Goal: Transaction & Acquisition: Book appointment/travel/reservation

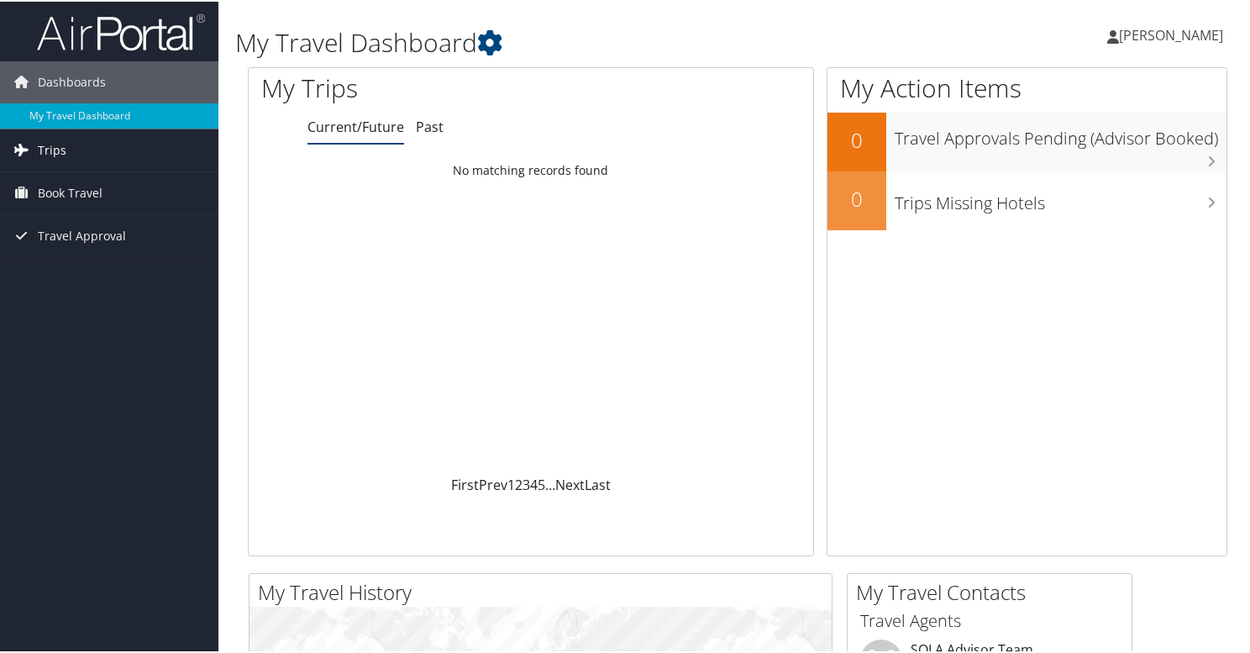
click at [107, 149] on link "Trips" at bounding box center [109, 149] width 218 height 42
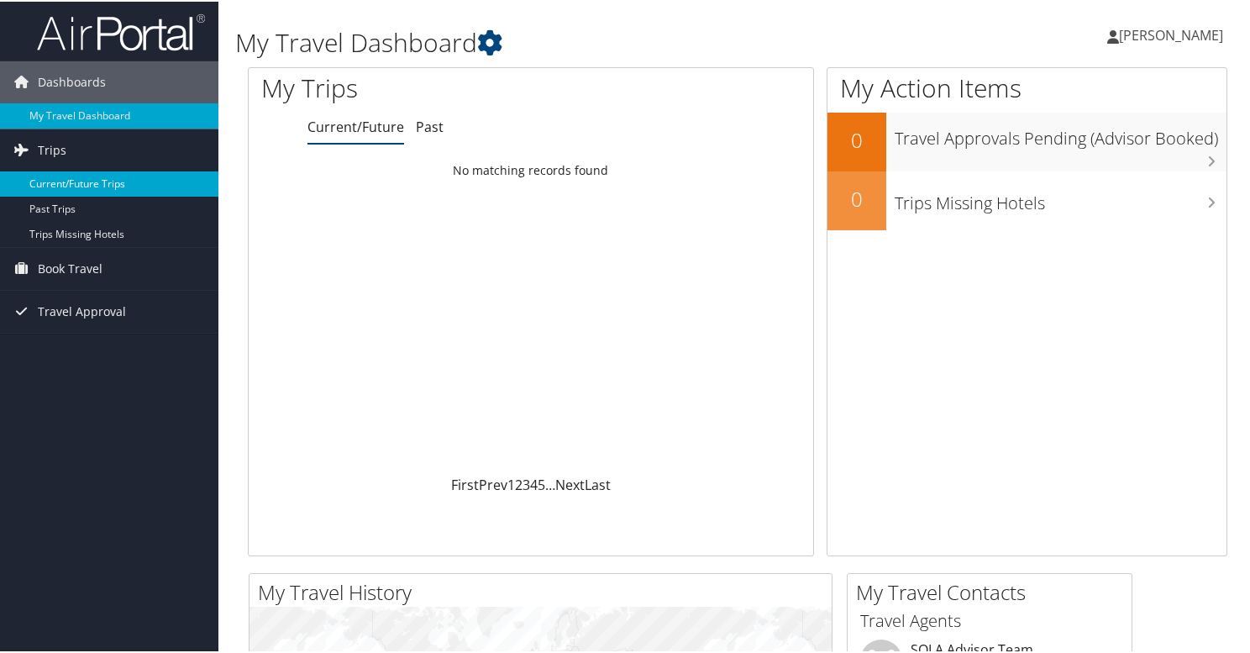
click at [96, 183] on link "Current/Future Trips" at bounding box center [109, 182] width 218 height 25
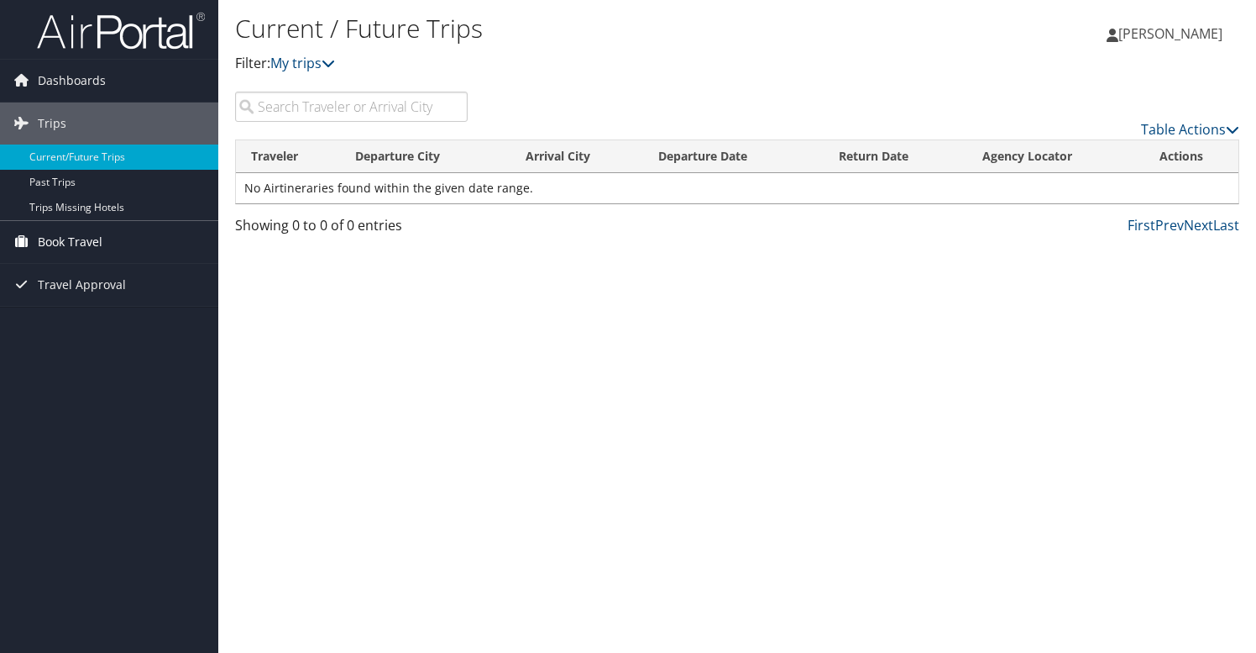
click at [53, 244] on span "Book Travel" at bounding box center [70, 242] width 65 height 42
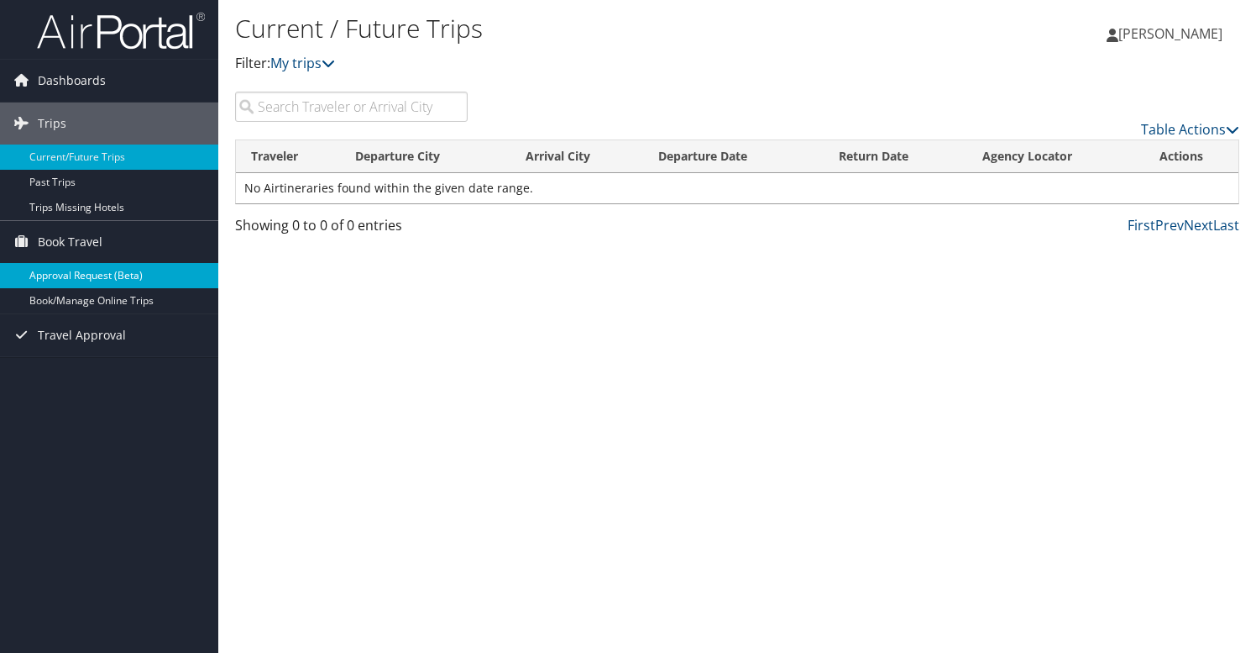
click at [58, 276] on link "Approval Request (Beta)" at bounding box center [109, 275] width 218 height 25
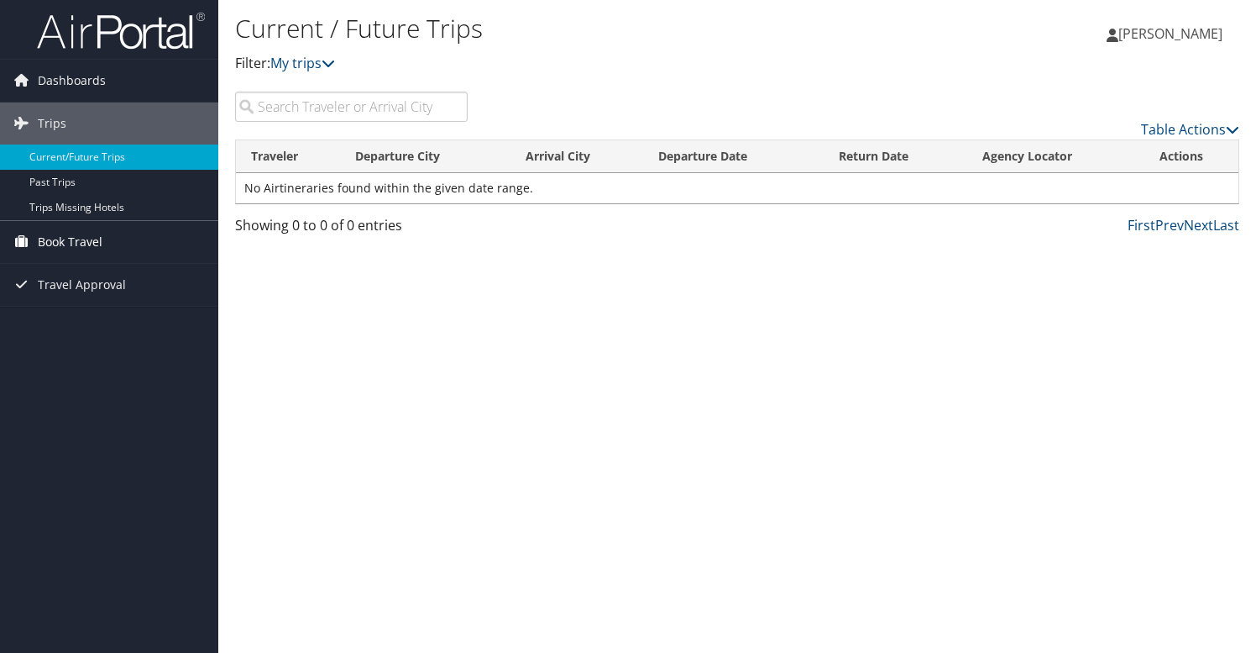
click at [55, 247] on span "Book Travel" at bounding box center [70, 242] width 65 height 42
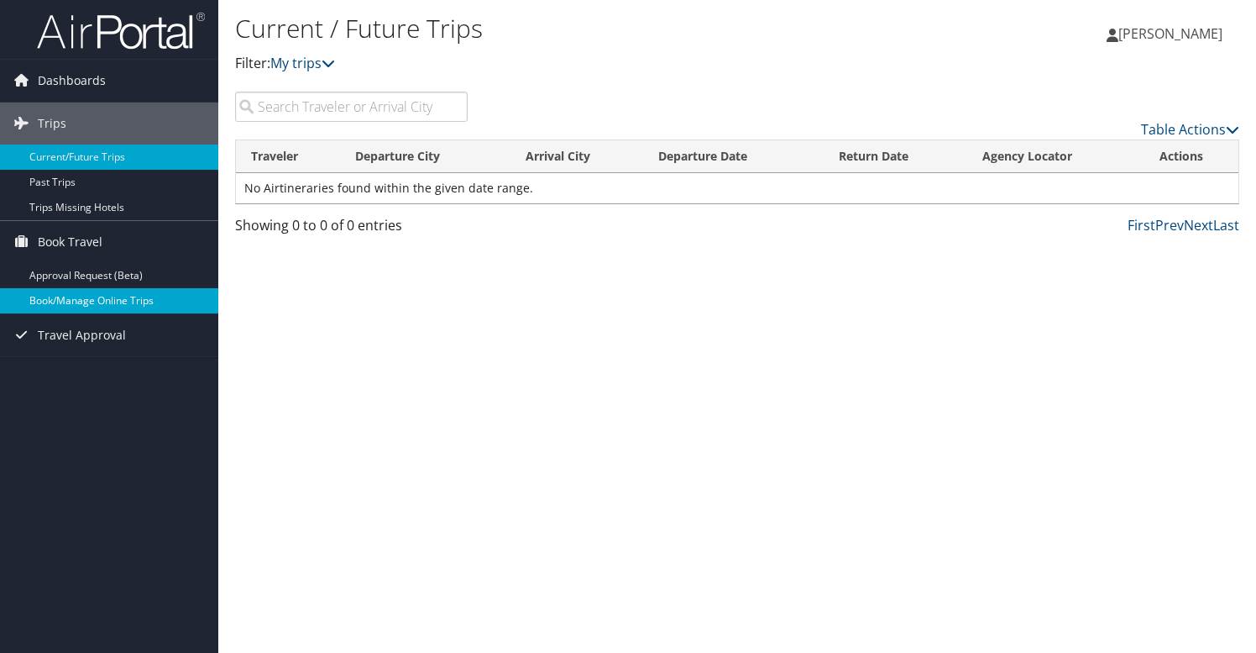
click at [52, 304] on link "Book/Manage Online Trips" at bounding box center [109, 300] width 218 height 25
